Goal: Information Seeking & Learning: Find specific fact

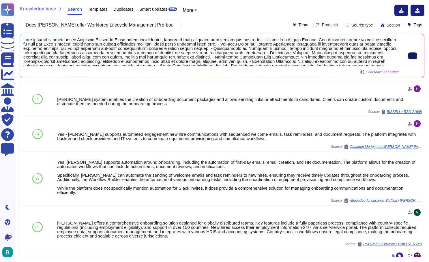
click at [408, 57] on button at bounding box center [412, 55] width 9 height 7
click at [142, 23] on input "Does [PERSON_NAME] offer Workforce Lifecycle Management Pre-boarding / Onboardi…" at bounding box center [99, 25] width 152 height 10
click at [229, 14] on div "Knowledge base Search Templates Duplicates Smart updates BETA More" at bounding box center [220, 11] width 400 height 12
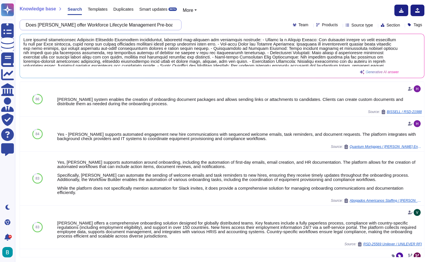
drag, startPoint x: 135, startPoint y: 24, endPoint x: 232, endPoint y: 29, distance: 97.2
click at [232, 29] on div "Does [PERSON_NAME] offer Workforce Lifecycle Management Pre-boarding / Onboardi…" at bounding box center [222, 25] width 404 height 11
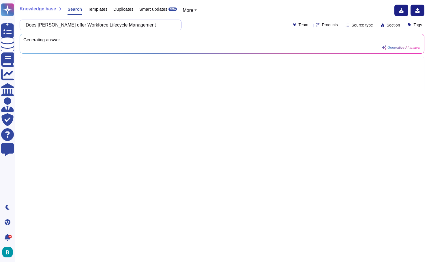
paste input "Transfers: Department transfers within regions are very common Need to be able …"
click at [220, 25] on div "Does [PERSON_NAME] offer Workforce Lifecycle Management Transfers: Department t…" at bounding box center [222, 25] width 404 height 11
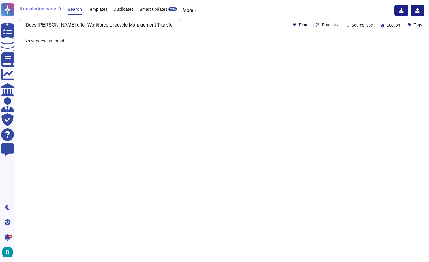
click at [157, 25] on input "Does [PERSON_NAME] offer Workforce Lifecycle Management Transfers: Department t…" at bounding box center [99, 25] width 152 height 10
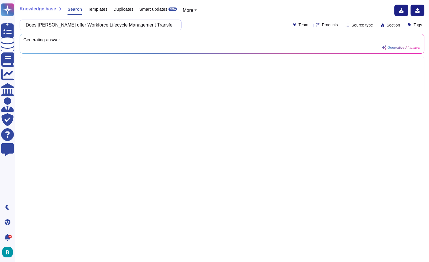
click at [157, 25] on input "Does [PERSON_NAME] offer Workforce Lifecycle Management Transfers: Department t…" at bounding box center [99, 25] width 152 height 10
click at [241, 16] on div "Knowledge base Search Templates Duplicates Smart updates BETA More" at bounding box center [220, 11] width 400 height 12
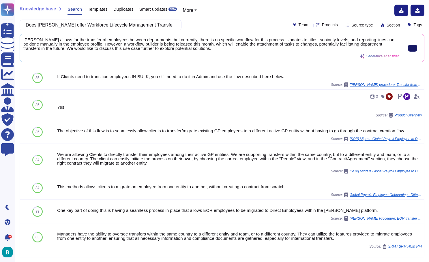
click at [413, 48] on button at bounding box center [412, 48] width 9 height 7
drag, startPoint x: 159, startPoint y: 24, endPoint x: 244, endPoint y: 41, distance: 87.2
click at [244, 41] on div "Knowledge base Search Templates Duplicates Smart updates BETA More Does [PERSON…" at bounding box center [222, 131] width 414 height 262
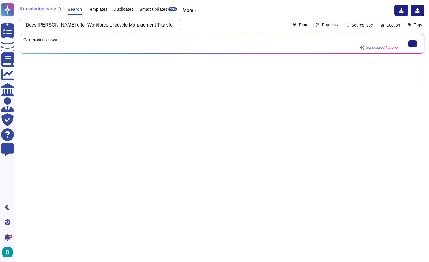
paste input "Hire, transfer, promote, rehire, terminate Probation and contract end tracking …"
click at [252, 20] on div "Does [PERSON_NAME] offer Workforce Lifecycle Management Transfers: Hire, transf…" at bounding box center [222, 25] width 404 height 11
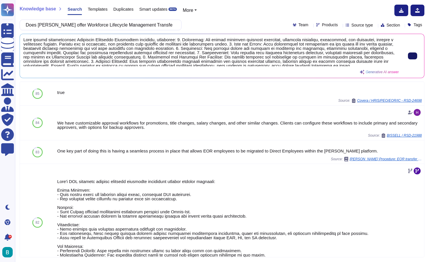
click at [412, 56] on icon at bounding box center [412, 56] width 0 height 0
drag, startPoint x: 64, startPoint y: 24, endPoint x: 209, endPoint y: 28, distance: 145.3
click at [209, 28] on div "Does [PERSON_NAME] offer Workforce Lifecycle Management Transfers: Hire, transf…" at bounding box center [222, 25] width 404 height 11
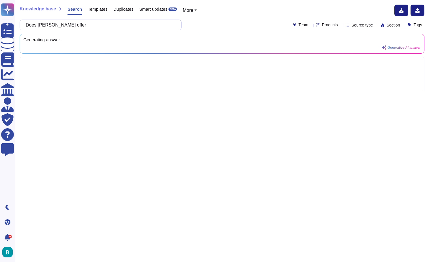
paste input "HR Process Automation Configurable workflows for data changes and approvals – e…"
click at [215, 29] on div "Does [PERSON_NAME] offer HR Process Automation Configurable workflows for data …" at bounding box center [222, 25] width 404 height 11
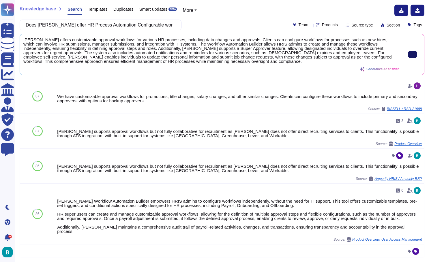
click at [412, 58] on button at bounding box center [412, 54] width 9 height 7
drag, startPoint x: 64, startPoint y: 25, endPoint x: 217, endPoint y: 40, distance: 153.7
click at [217, 40] on div "Knowledge base Search Templates Duplicates Smart updates BETA More Does [PERSON…" at bounding box center [222, 131] width 414 height 262
paste input "Global & Regional Compliance Localization support for country-specific fields, …"
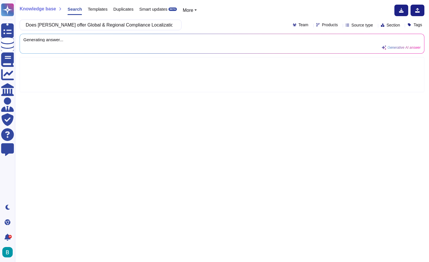
type input "Does [PERSON_NAME] offer Global & Regional Compliance Localization support for …"
click at [227, 21] on div "Does [PERSON_NAME] offer Global & Regional Compliance Localization support for …" at bounding box center [222, 25] width 404 height 11
